Goal: Task Accomplishment & Management: Use online tool/utility

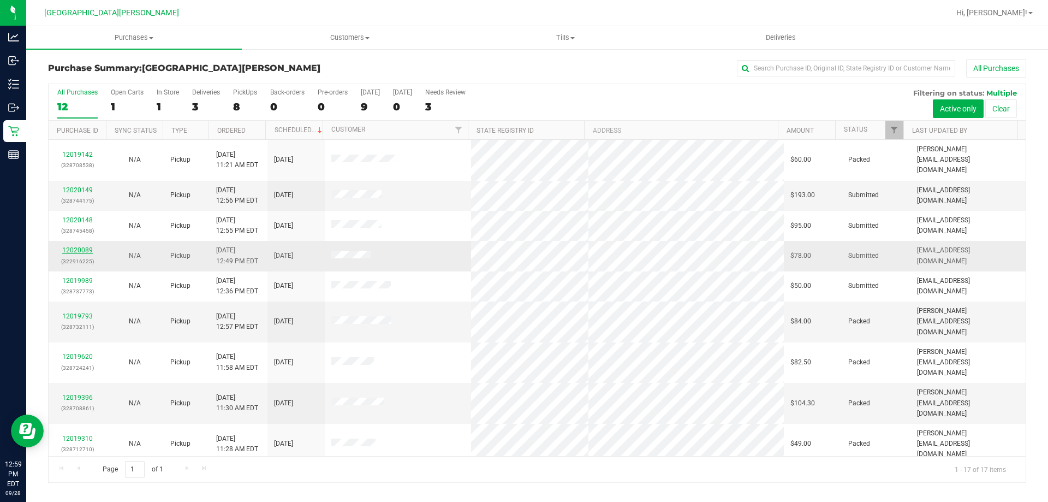
click at [85, 246] on link "12020089" at bounding box center [77, 250] width 31 height 8
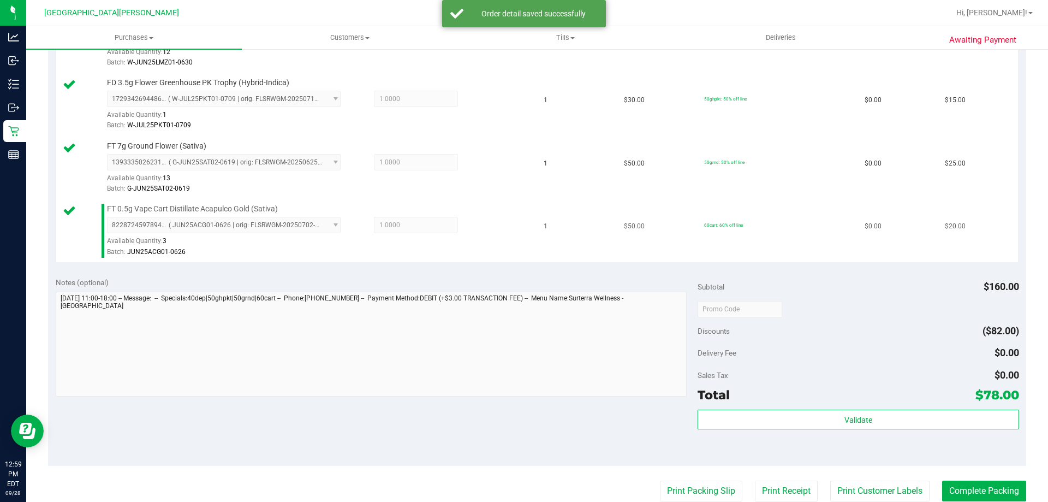
scroll to position [328, 0]
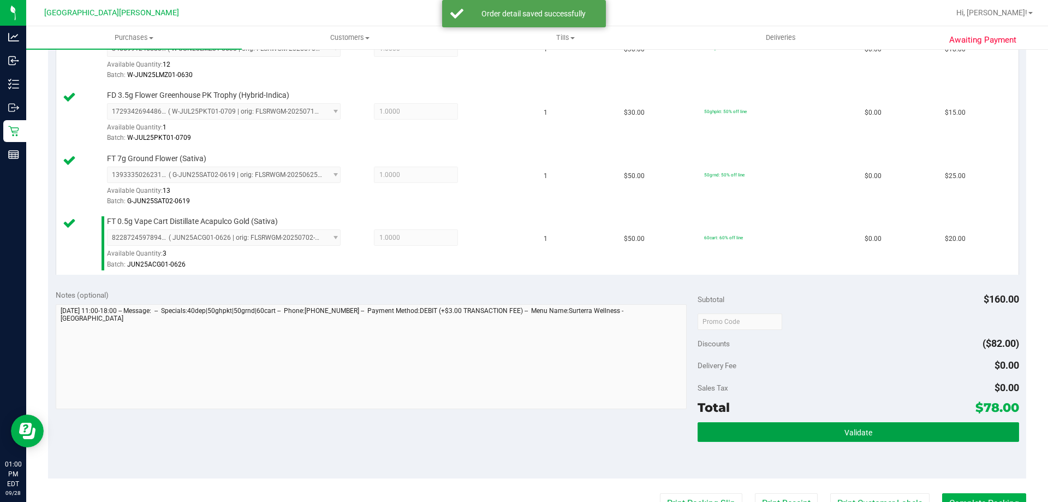
drag, startPoint x: 815, startPoint y: 431, endPoint x: 802, endPoint y: 421, distance: 17.1
click at [816, 431] on button "Validate" at bounding box center [858, 432] width 321 height 20
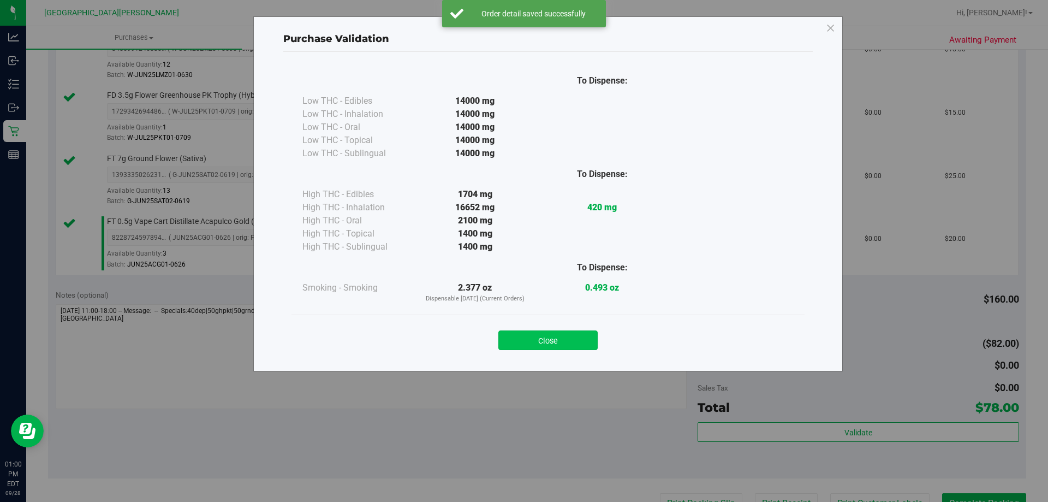
click at [590, 346] on div "Close" at bounding box center [548, 337] width 513 height 44
click at [589, 343] on button "Close" at bounding box center [548, 340] width 99 height 20
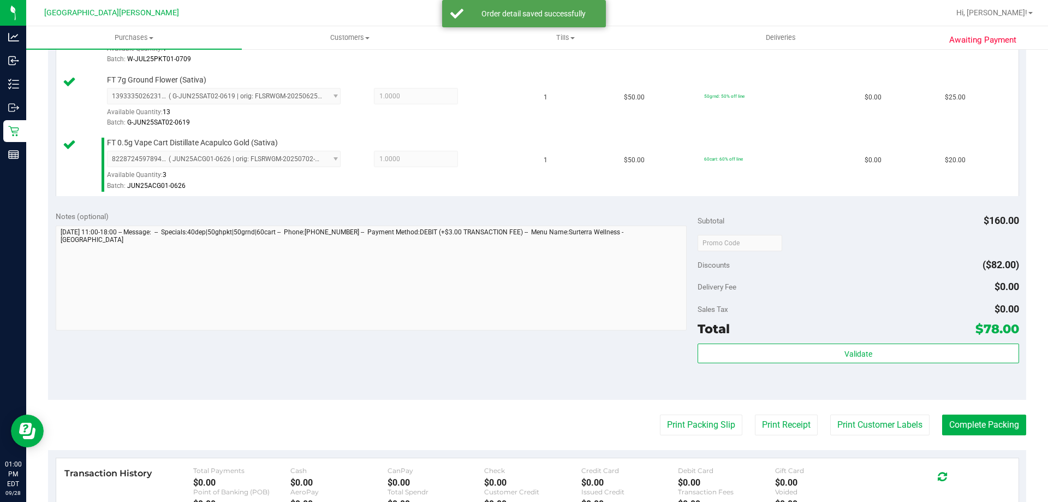
scroll to position [546, 0]
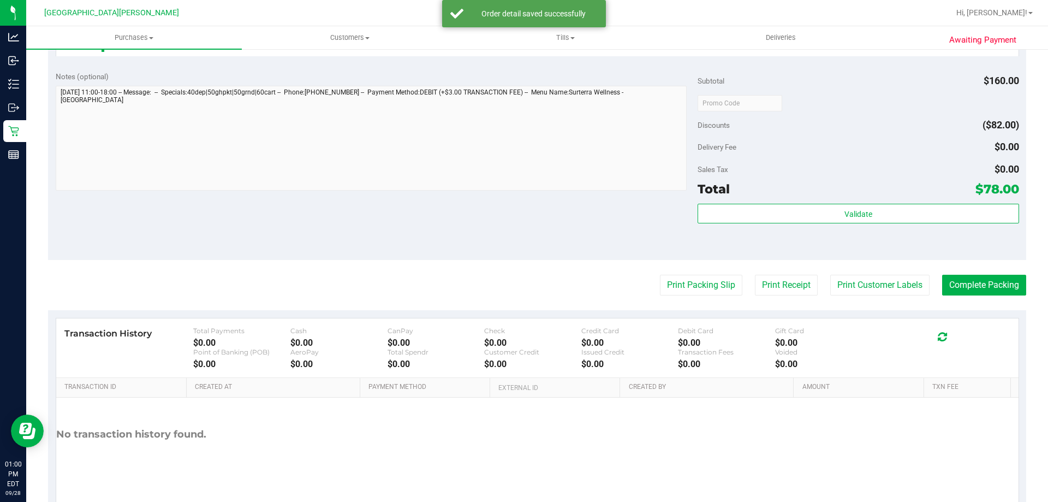
click at [885, 270] on purchase-details "Back Edit Purchase Cancel Purchase View Profile # 12020089 BioTrack ID: - Submi…" at bounding box center [537, 14] width 979 height 1002
click at [882, 280] on button "Print Customer Labels" at bounding box center [880, 285] width 99 height 21
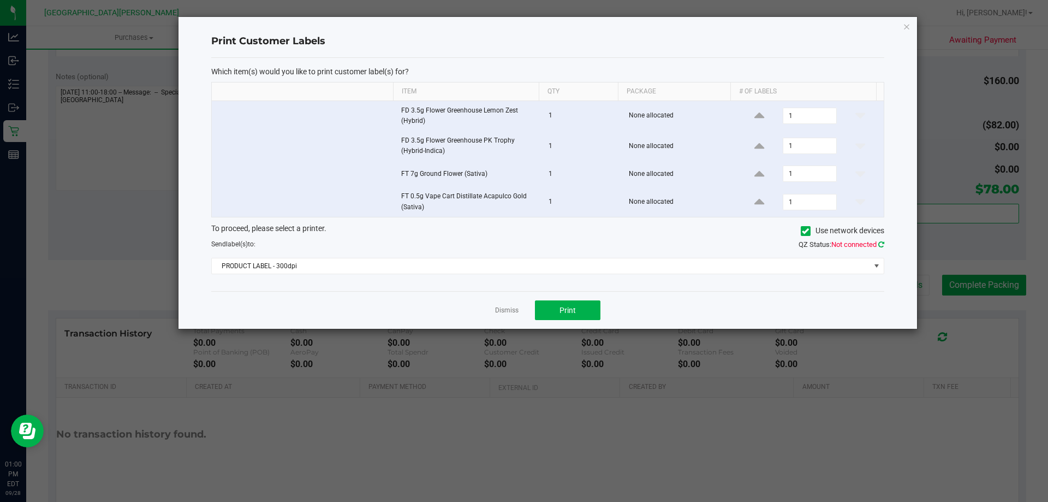
click at [880, 245] on icon at bounding box center [882, 244] width 6 height 7
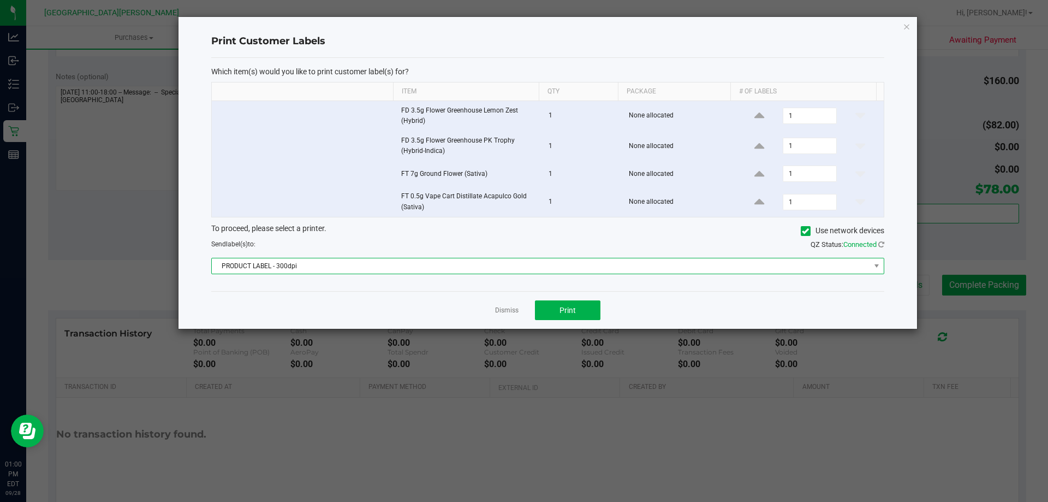
click at [868, 265] on span "PRODUCT LABEL - 300dpi" at bounding box center [541, 265] width 659 height 15
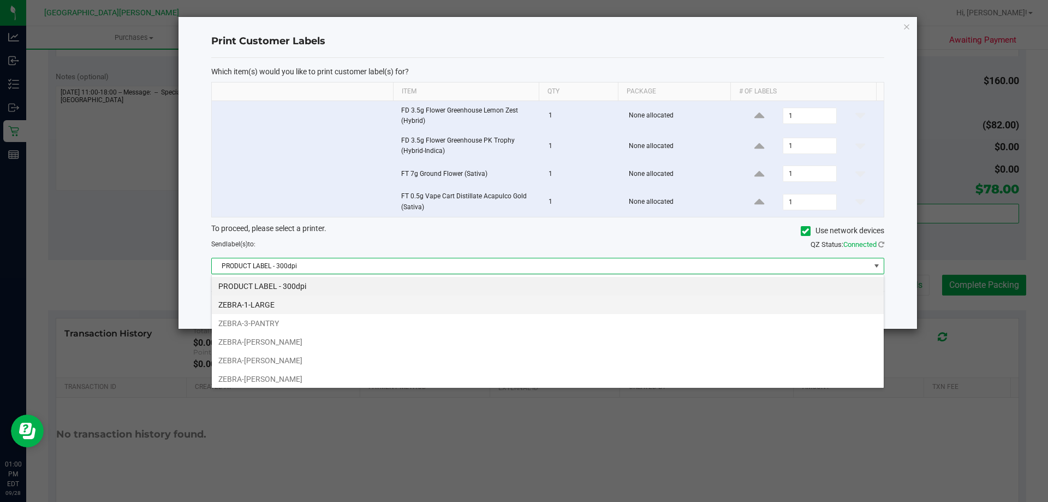
scroll to position [16, 673]
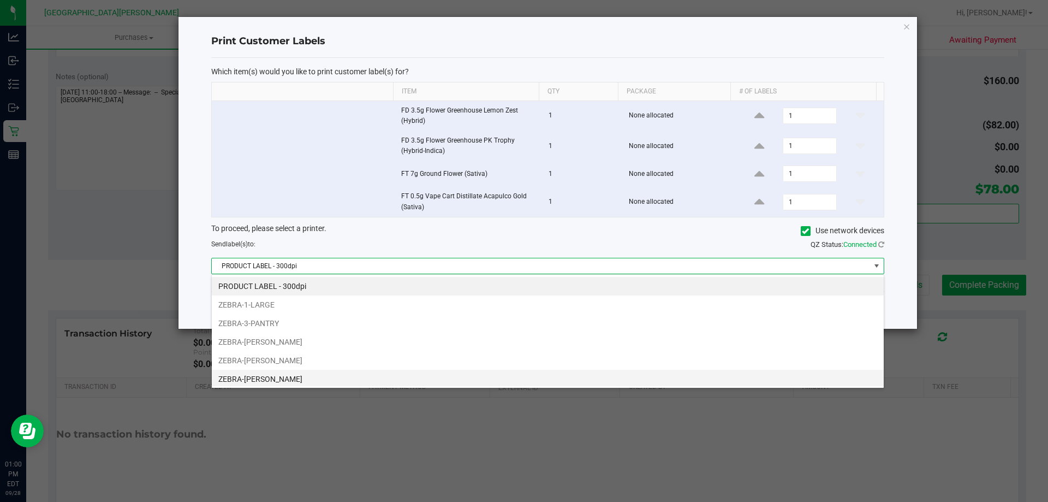
click at [281, 374] on li "ZEBRA-[PERSON_NAME]" at bounding box center [548, 379] width 672 height 19
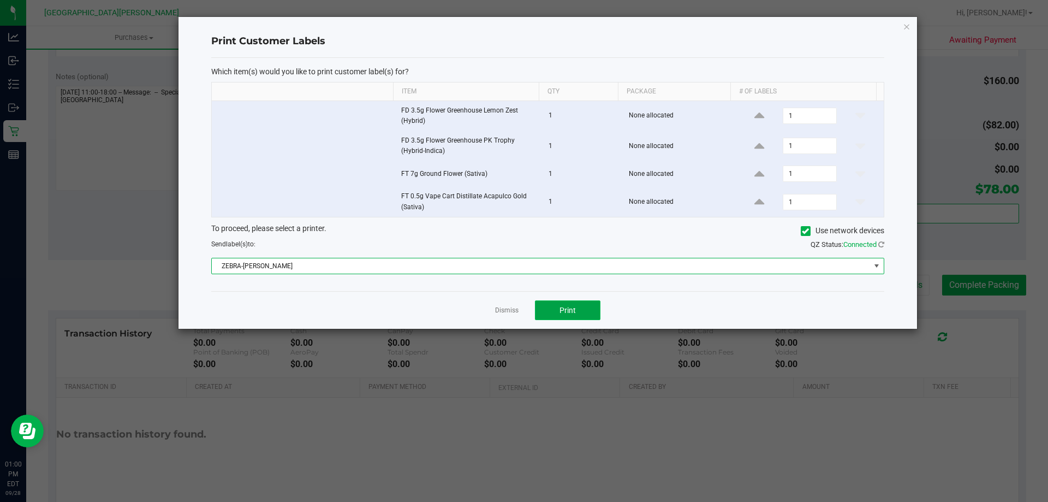
click at [566, 306] on span "Print" at bounding box center [568, 310] width 16 height 9
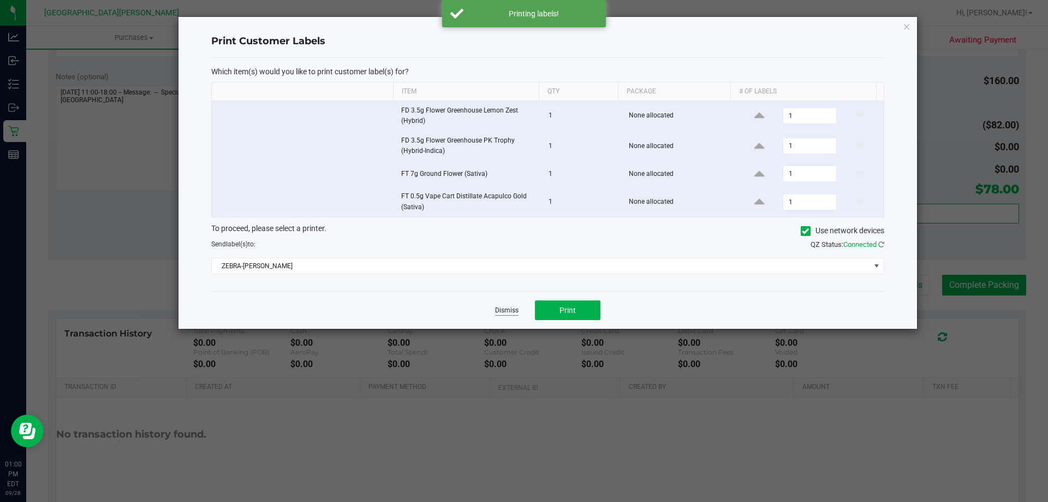
click at [501, 312] on link "Dismiss" at bounding box center [506, 310] width 23 height 9
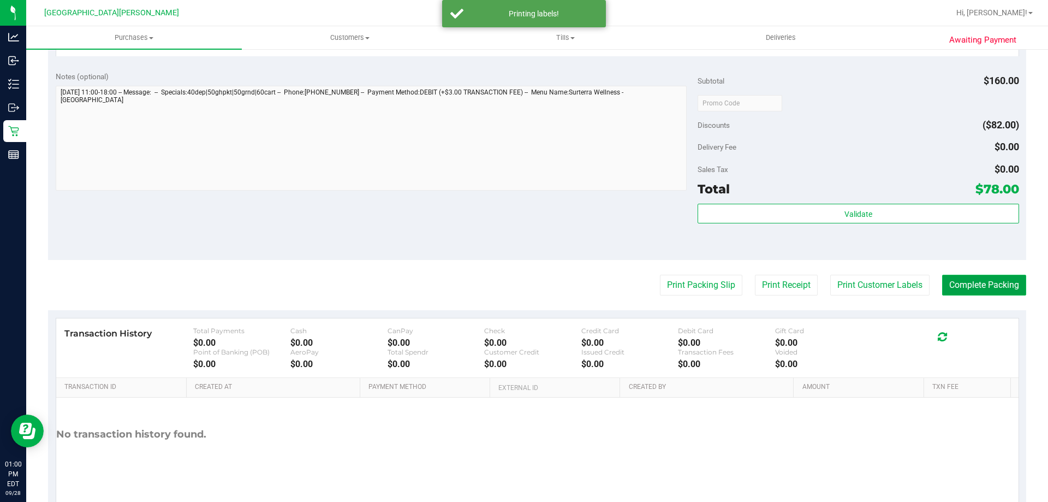
click at [975, 283] on button "Complete Packing" at bounding box center [985, 285] width 84 height 21
